Goal: Find specific fact: Find contact information

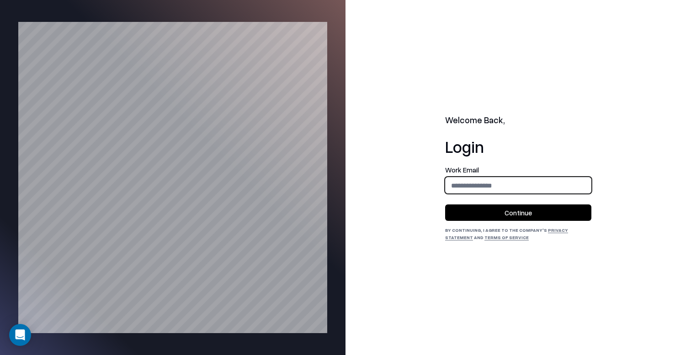
click at [472, 187] on input "email" at bounding box center [517, 185] width 145 height 17
type input "**********"
click at [501, 215] on button "Continue" at bounding box center [518, 213] width 146 height 16
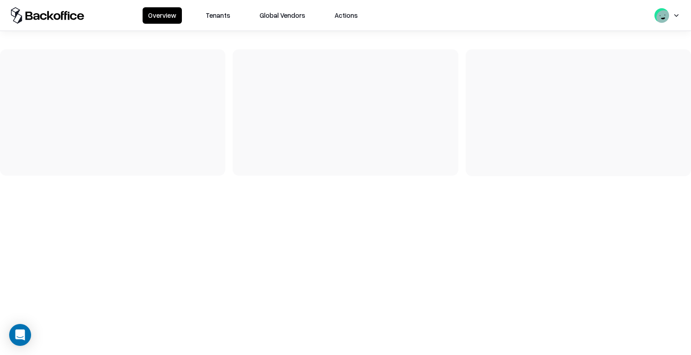
click at [234, 21] on button "Tenants" at bounding box center [218, 15] width 36 height 16
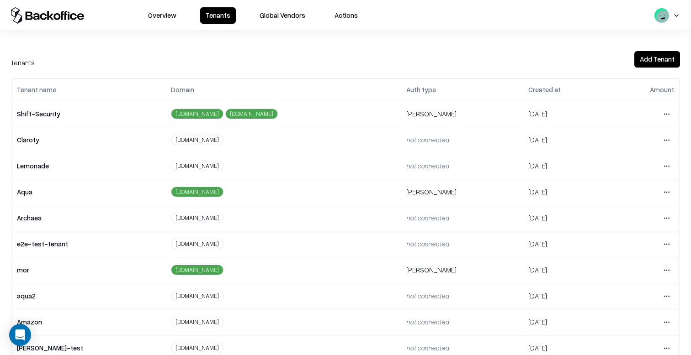
scroll to position [34, 0]
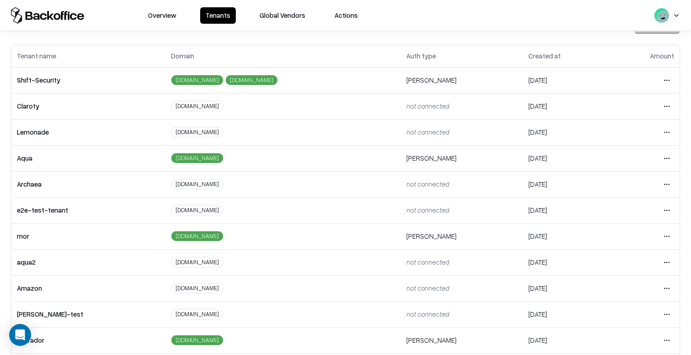
click at [667, 159] on html "Overview Tenants Global Vendors Actions Tenants Add Tenant Tenant name Domain A…" at bounding box center [345, 177] width 691 height 355
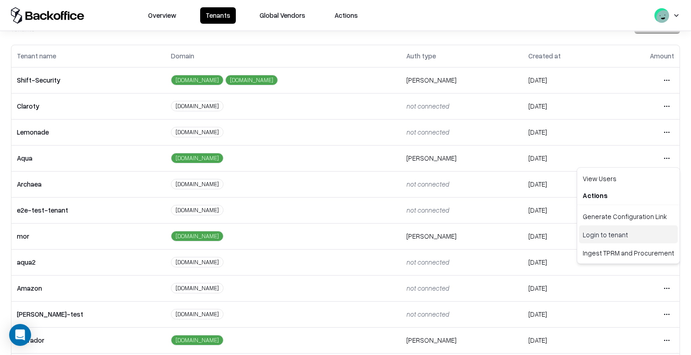
click at [617, 229] on div "Login to tenant" at bounding box center [628, 235] width 99 height 18
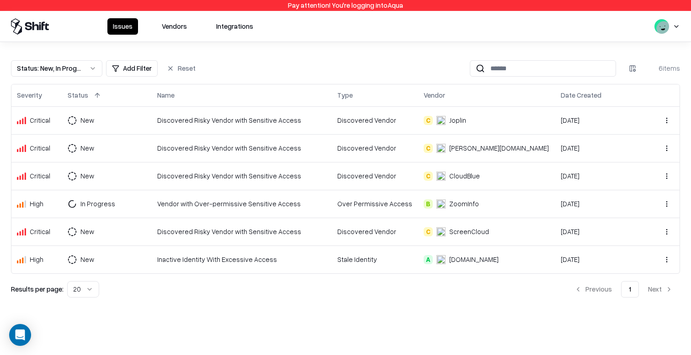
click at [163, 17] on div "Issues Vendors Integrations" at bounding box center [345, 26] width 691 height 31
click at [164, 25] on button "Vendors" at bounding box center [174, 26] width 36 height 16
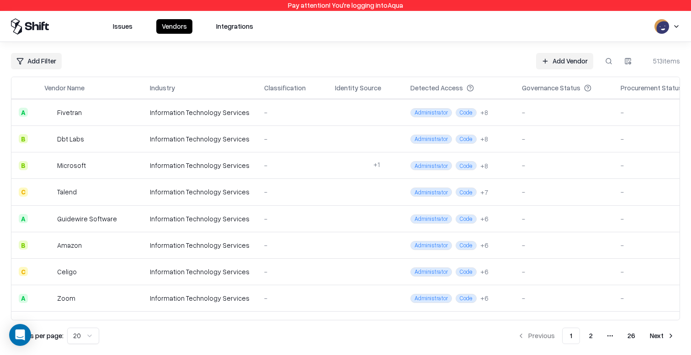
click at [57, 83] on div "Vendor Name" at bounding box center [89, 88] width 91 height 11
click at [95, 91] on button at bounding box center [93, 88] width 11 height 11
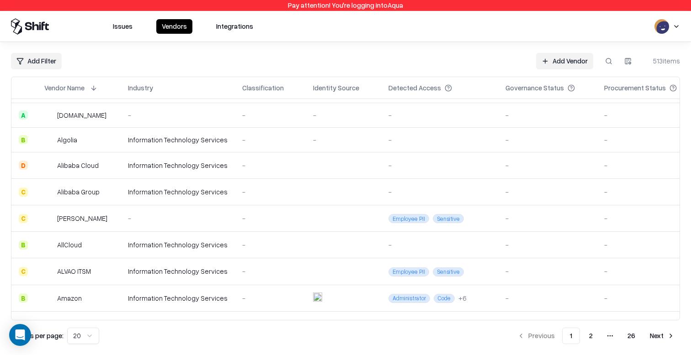
scroll to position [297, 0]
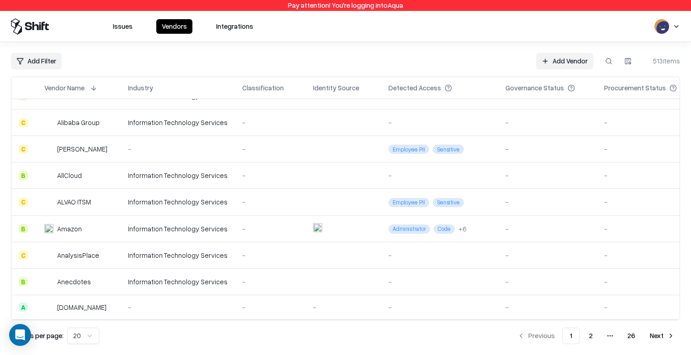
click at [588, 330] on button "2" at bounding box center [590, 336] width 18 height 16
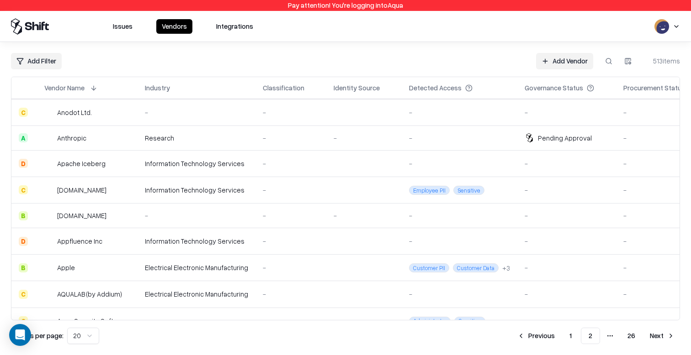
scroll to position [303, 0]
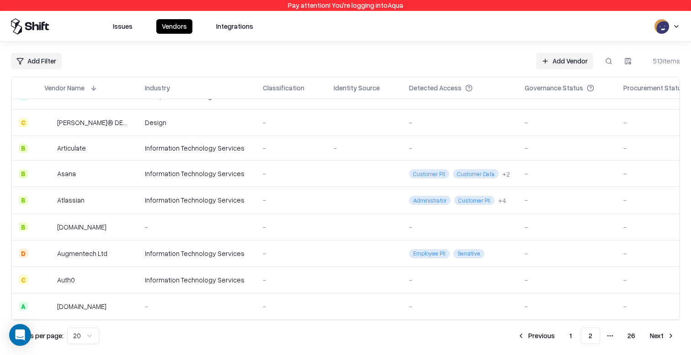
click at [655, 340] on button "Next" at bounding box center [662, 336] width 36 height 16
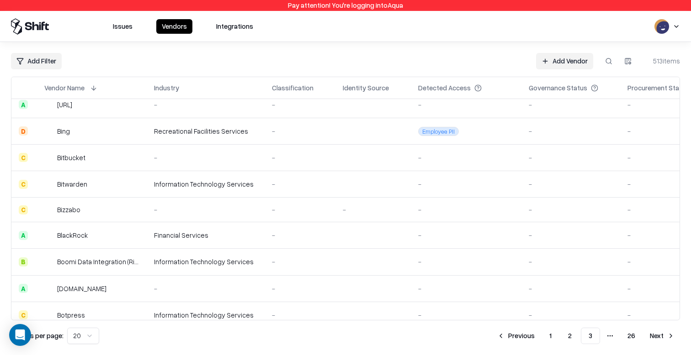
scroll to position [303, 0]
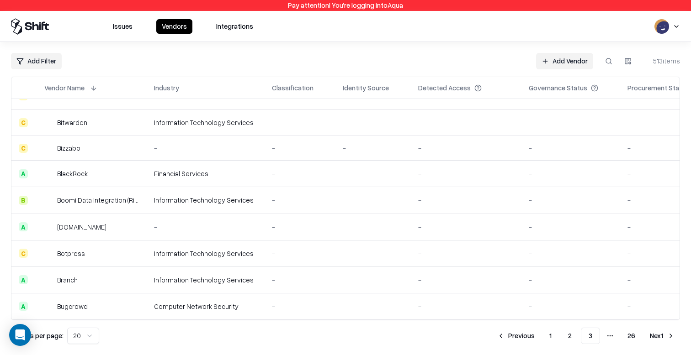
click at [513, 341] on button "Previous" at bounding box center [515, 336] width 48 height 16
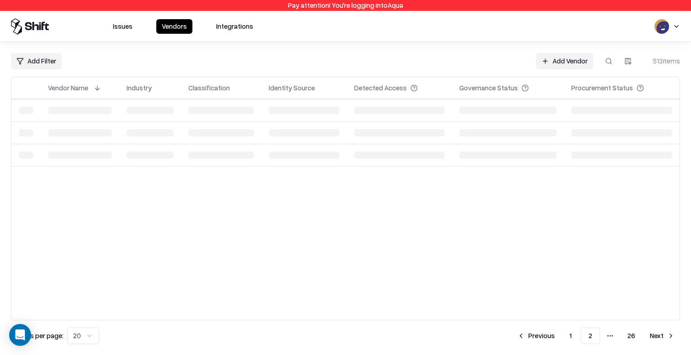
scroll to position [0, 0]
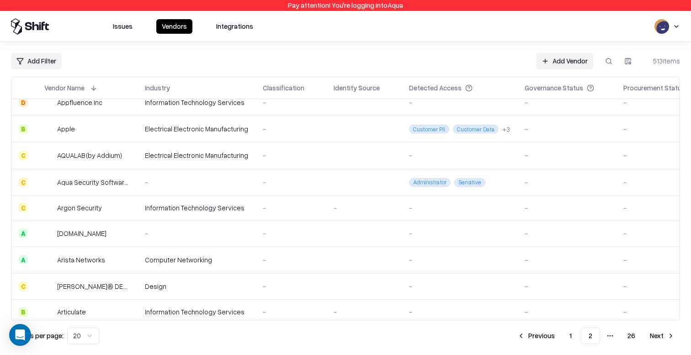
scroll to position [137, 0]
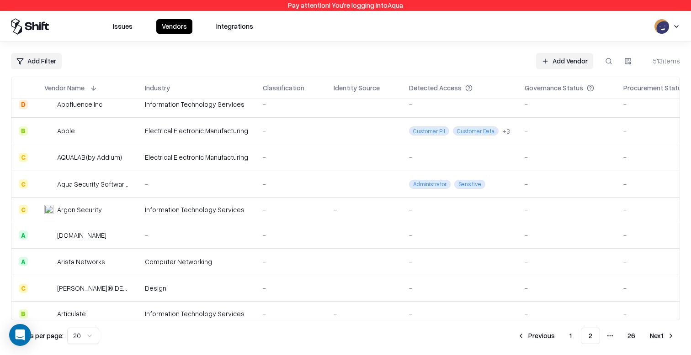
click at [98, 183] on div "Aqua Security Software Ltd" at bounding box center [93, 184] width 73 height 10
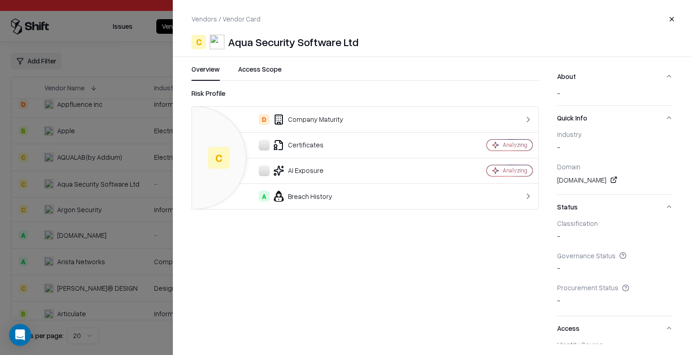
click at [594, 180] on div "[DOMAIN_NAME]" at bounding box center [615, 179] width 116 height 11
copy div "[DOMAIN_NAME]"
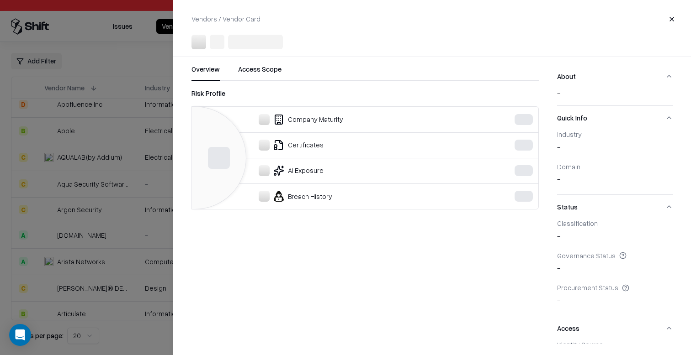
click at [78, 220] on div at bounding box center [345, 177] width 691 height 355
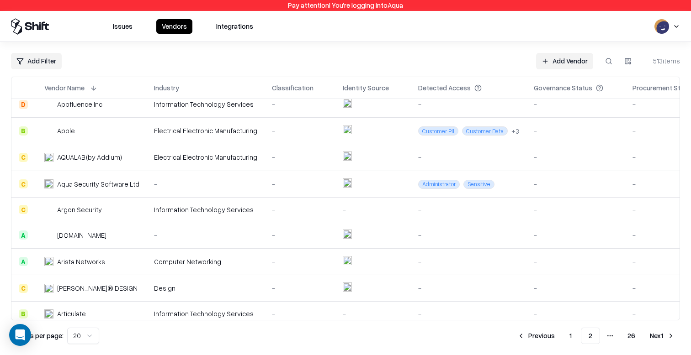
click at [78, 215] on td "Argon Security" at bounding box center [92, 209] width 110 height 25
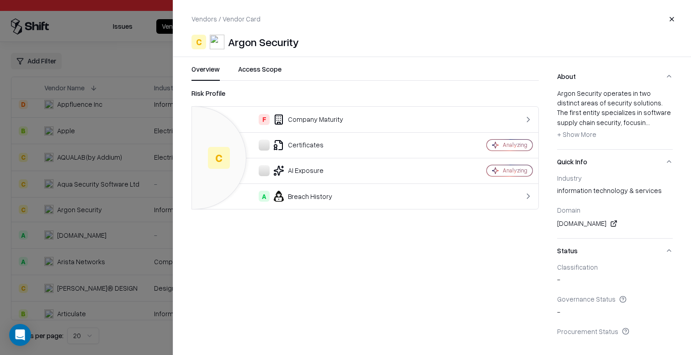
click at [608, 222] on link at bounding box center [613, 223] width 11 height 11
click at [559, 224] on div "[DOMAIN_NAME]" at bounding box center [615, 223] width 116 height 11
copy div "[DOMAIN_NAME]"
